Goal: Use online tool/utility: Utilize a website feature to perform a specific function

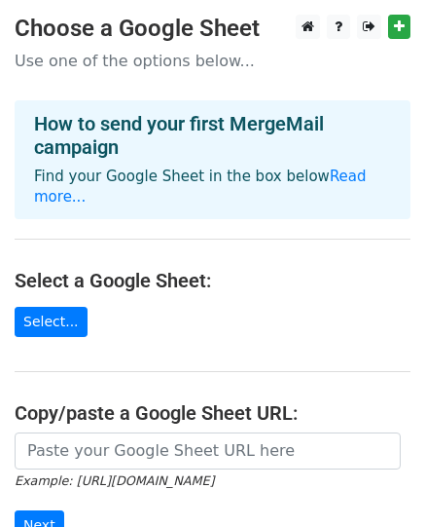
scroll to position [97, 0]
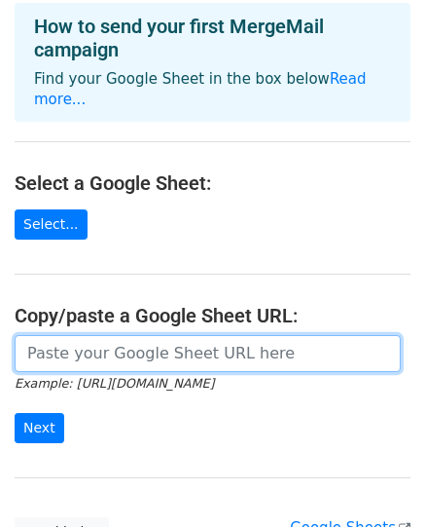
click at [109, 336] on input "url" at bounding box center [208, 353] width 386 height 37
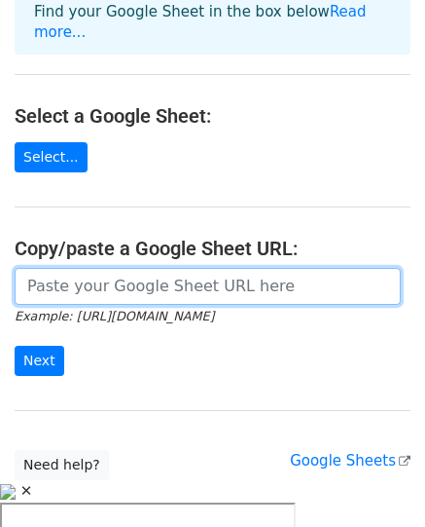
scroll to position [195, 0]
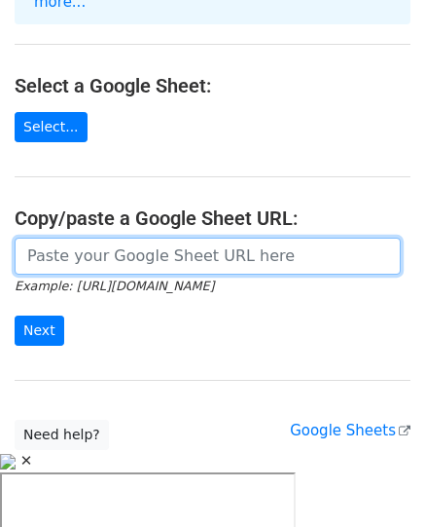
paste input "[URL][DOMAIN_NAME]"
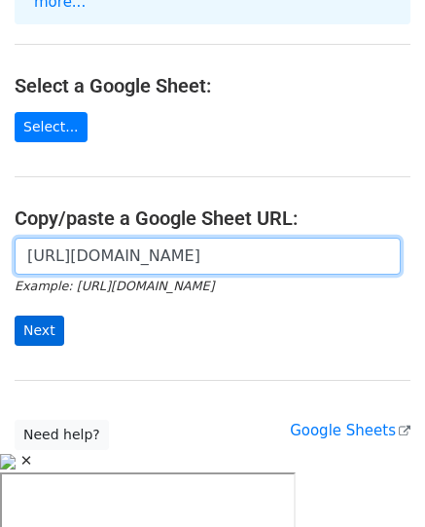
scroll to position [0, 426]
type input "[URL][DOMAIN_NAME]"
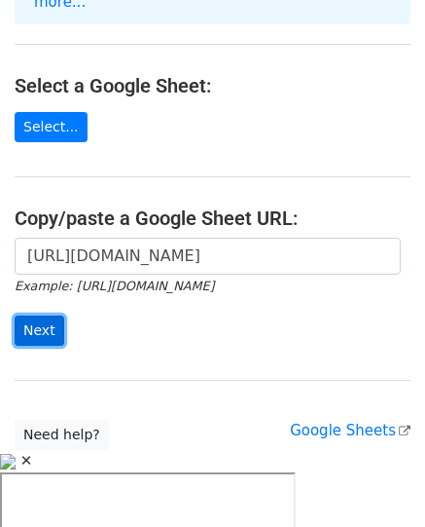
click at [37, 315] on input "Next" at bounding box center [40, 330] width 50 height 30
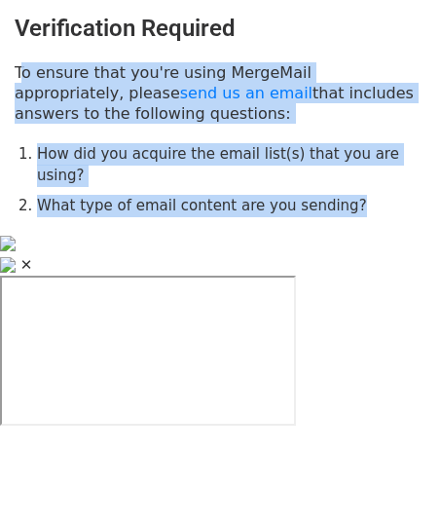
drag, startPoint x: 10, startPoint y: 70, endPoint x: 375, endPoint y: 182, distance: 381.8
click at [375, 182] on div "Verification Required To ensure that you're using MergeMail appropriately, plea…" at bounding box center [220, 116] width 440 height 232
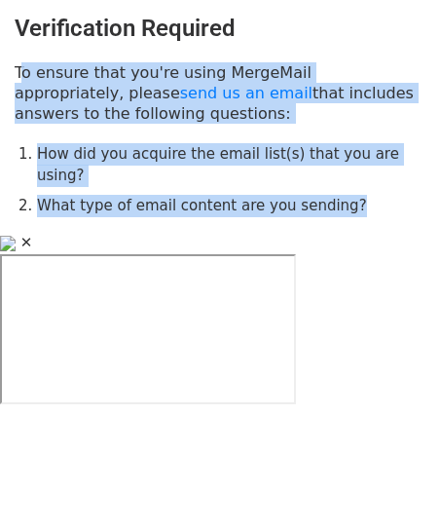
click at [339, 195] on li "What type of email content are you sending?" at bounding box center [231, 206] width 388 height 22
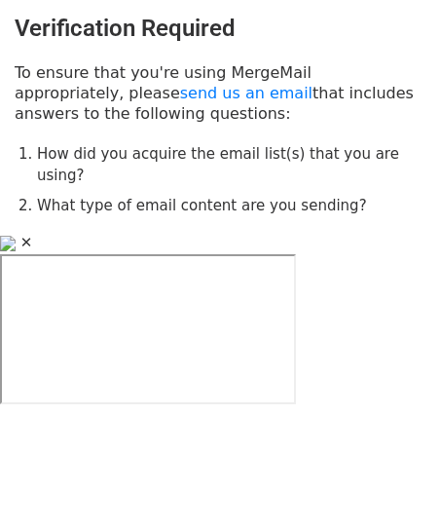
click at [144, 129] on div "Verification Required To ensure that you're using MergeMail appropriately, plea…" at bounding box center [220, 116] width 440 height 232
